Goal: Task Accomplishment & Management: Use online tool/utility

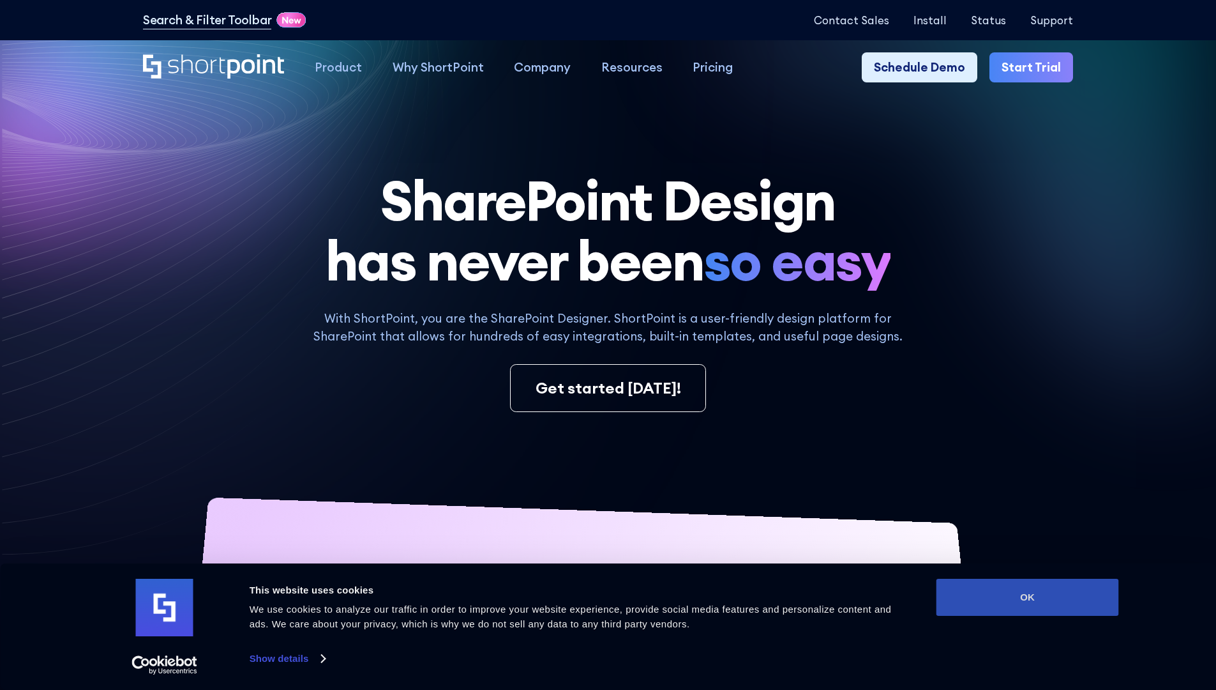
click at [1027, 597] on button "OK" at bounding box center [1028, 596] width 183 height 37
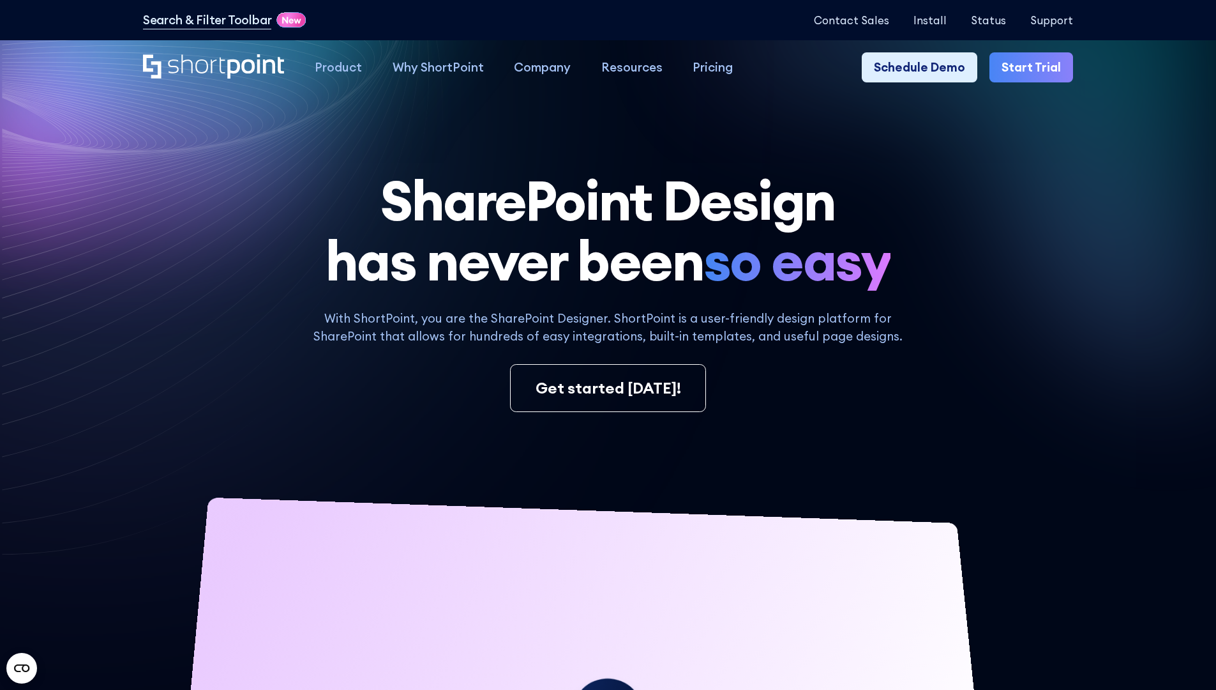
click at [1036, 68] on link "Start Trial" at bounding box center [1032, 67] width 84 height 31
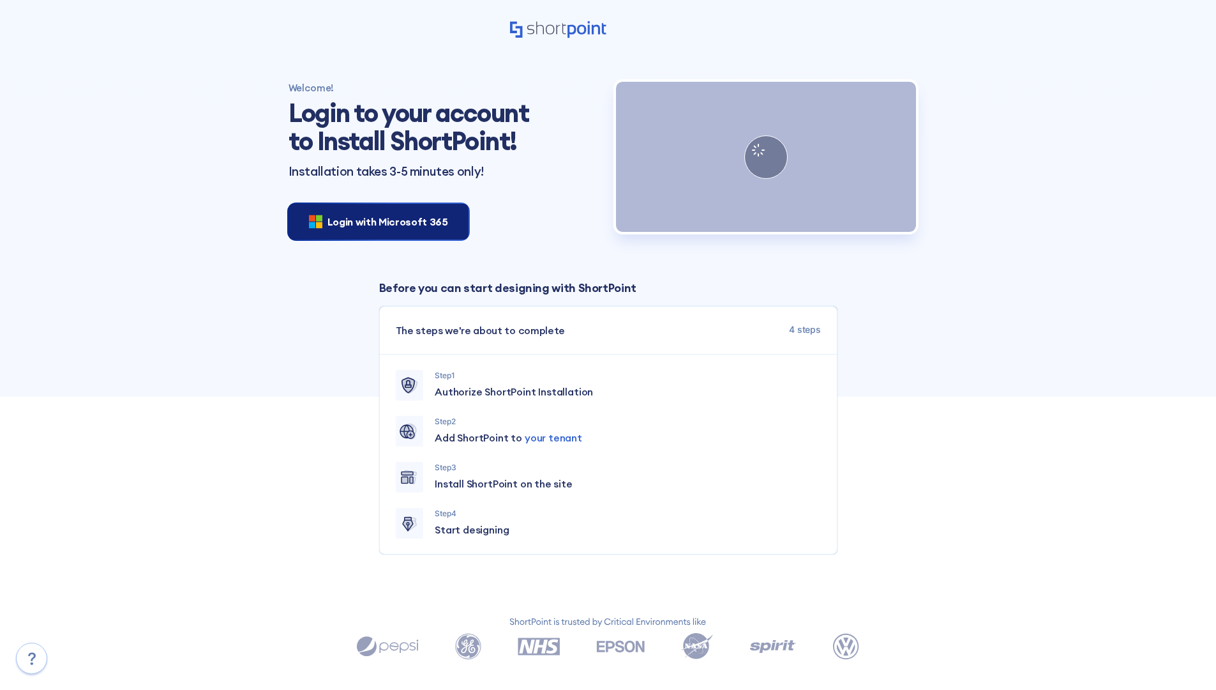
click at [375, 221] on span "Login with Microsoft 365" at bounding box center [388, 221] width 121 height 15
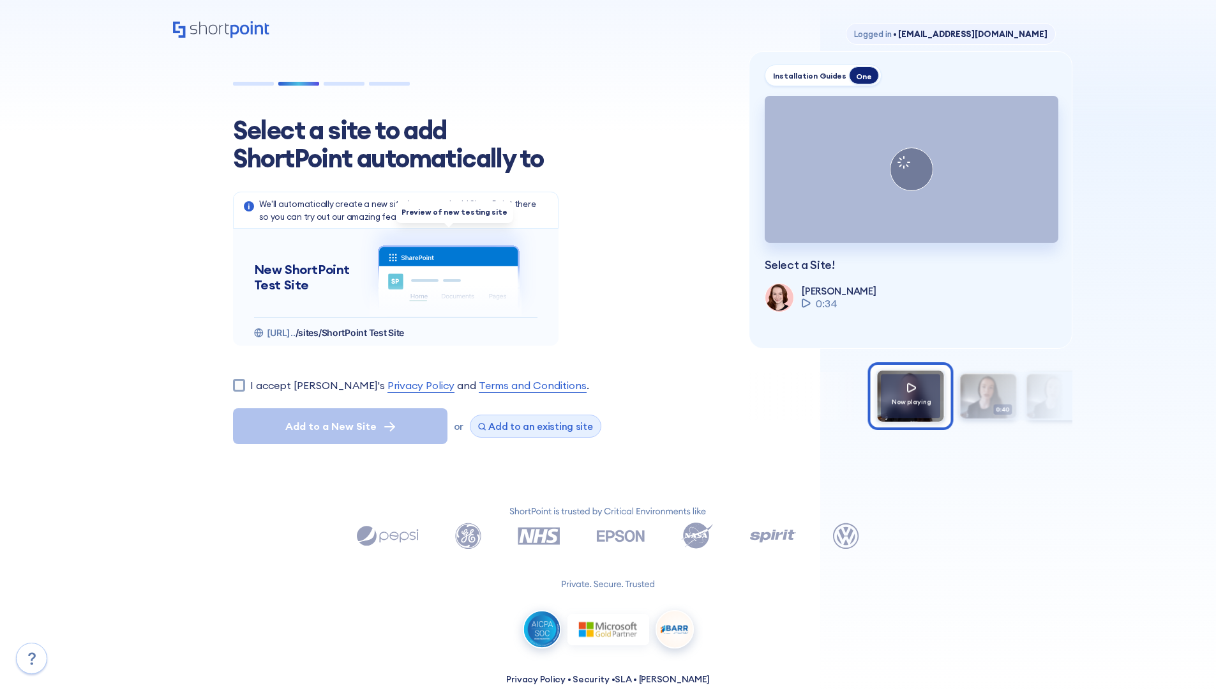
click at [531, 426] on span "Add to an existing site" at bounding box center [540, 426] width 105 height 12
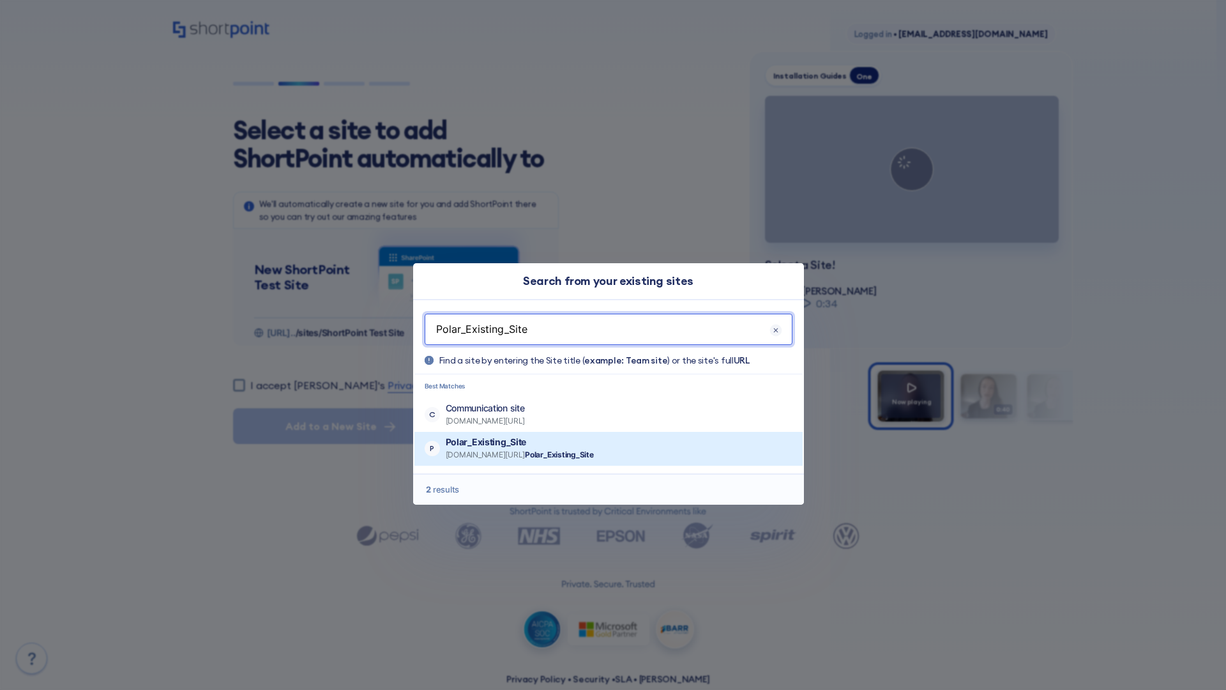
click at [557, 442] on p "Polar_Existing_Site" at bounding box center [520, 441] width 148 height 13
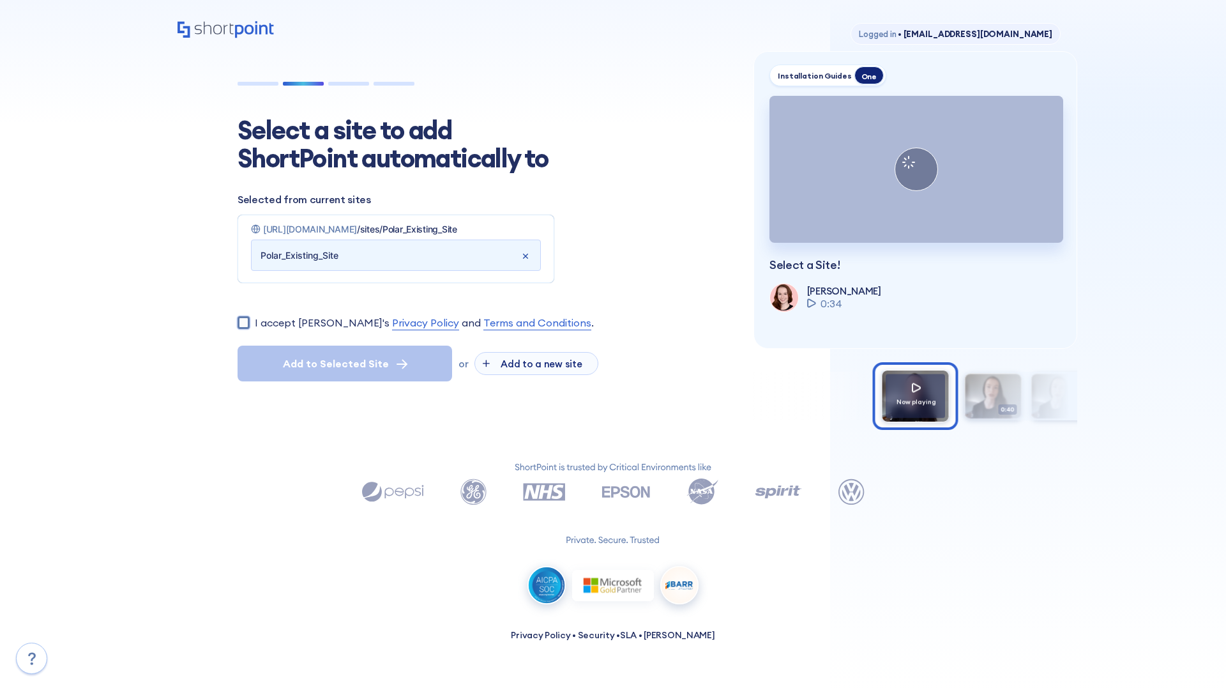
click at [243, 328] on input "I accept ShortPoint's Privacy Policy and Terms and Conditions ." at bounding box center [244, 322] width 12 height 12
checkbox input "true"
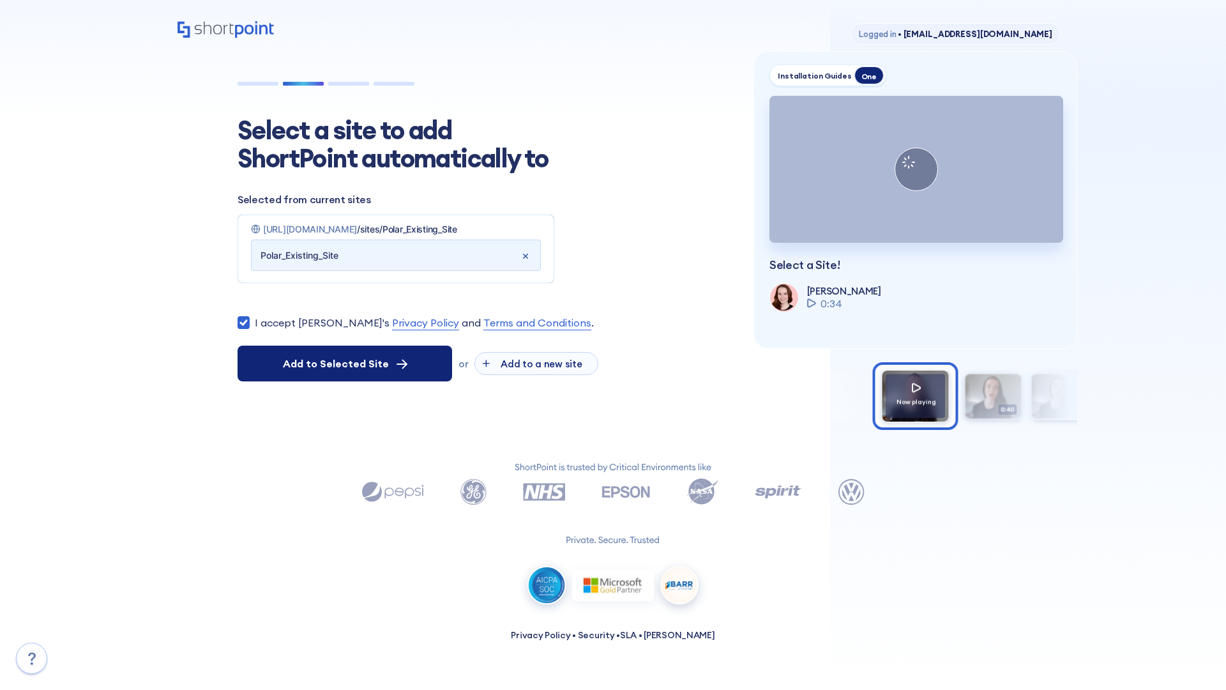
click at [345, 371] on span "Add to Selected Site" at bounding box center [336, 363] width 106 height 15
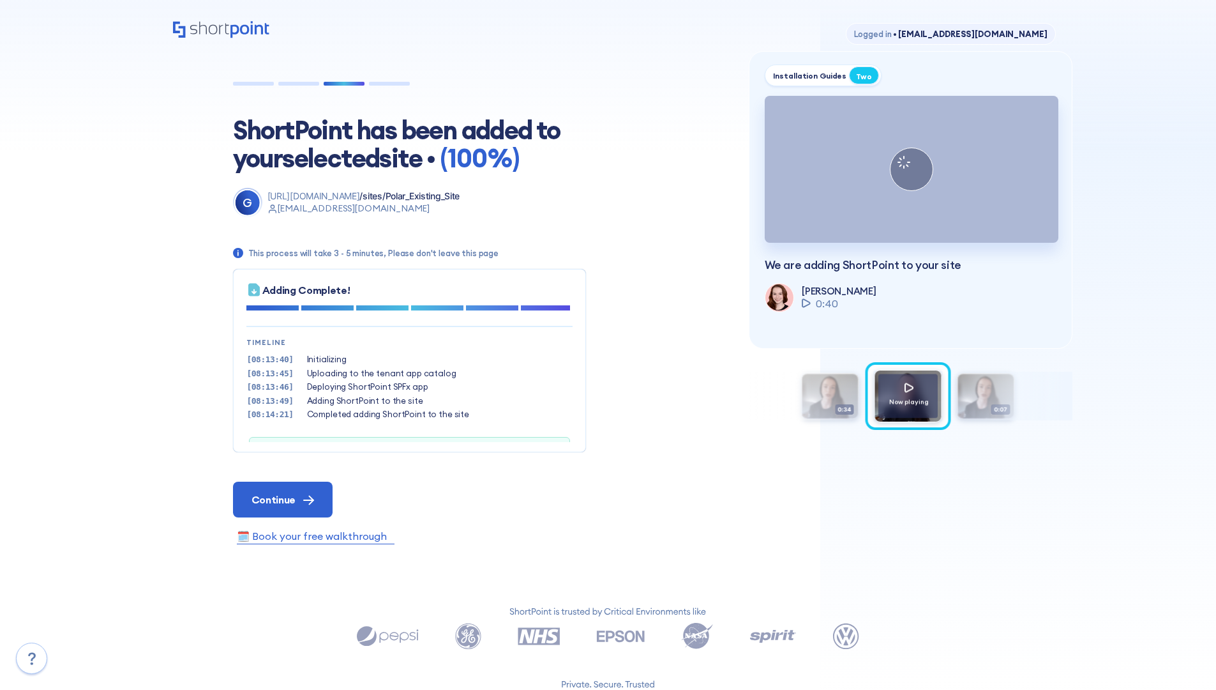
scroll to position [39, 0]
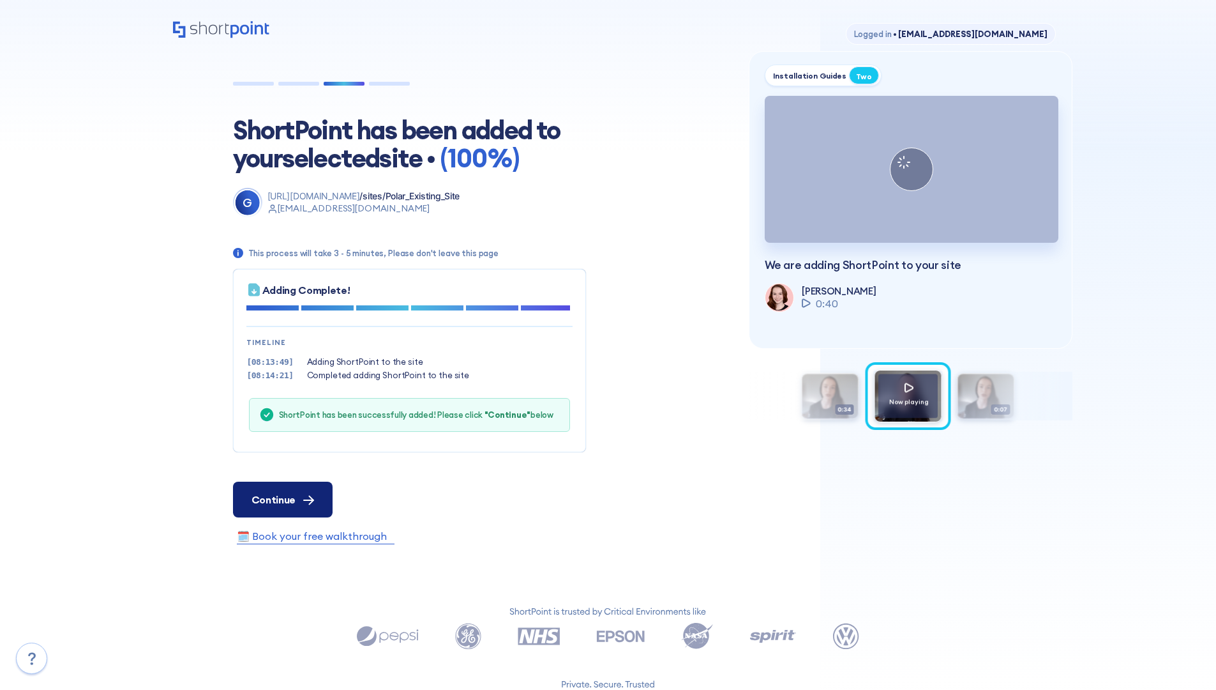
click at [282, 499] on span "Continue" at bounding box center [274, 499] width 44 height 15
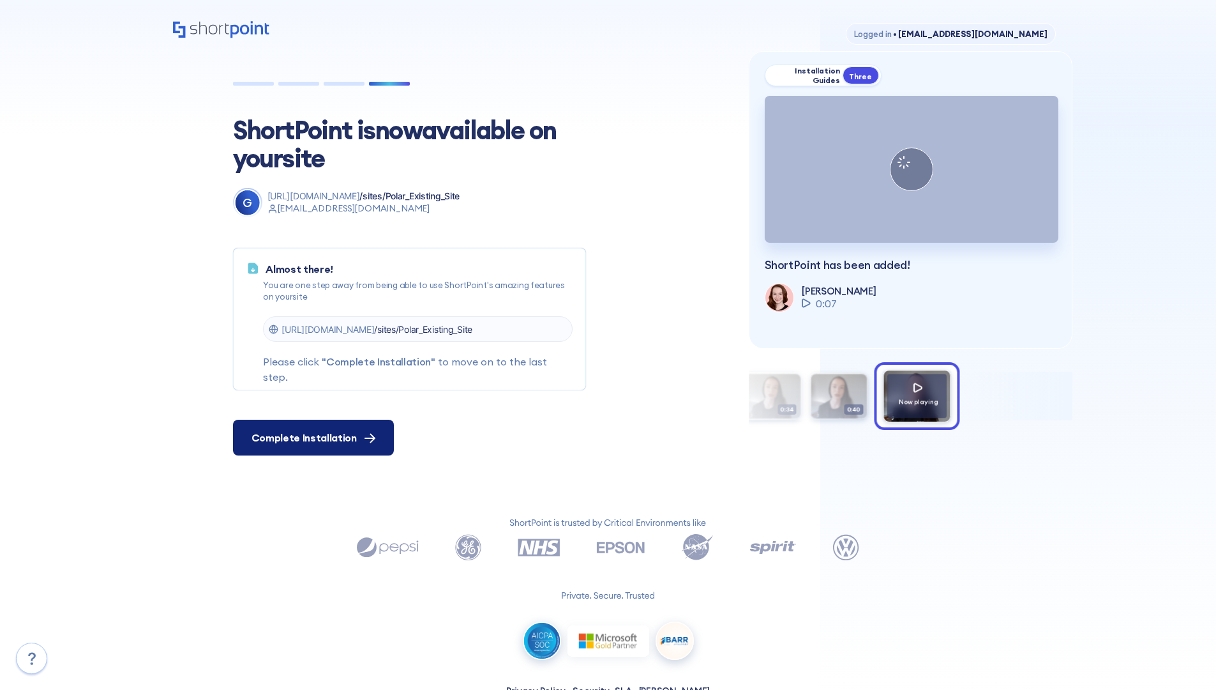
click at [312, 437] on span "Complete Installation" at bounding box center [304, 437] width 105 height 15
